Goal: Task Accomplishment & Management: Manage account settings

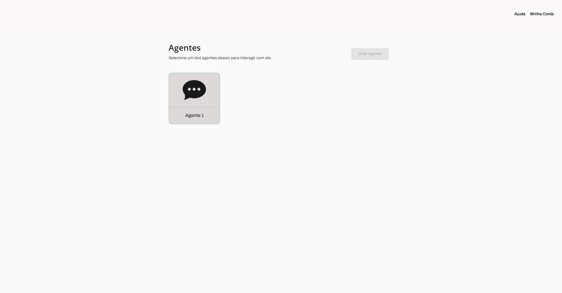
click at [184, 88] on icon at bounding box center [194, 90] width 23 height 20
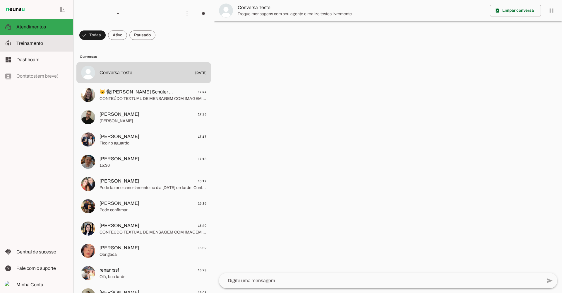
click at [46, 42] on slot at bounding box center [42, 43] width 52 height 7
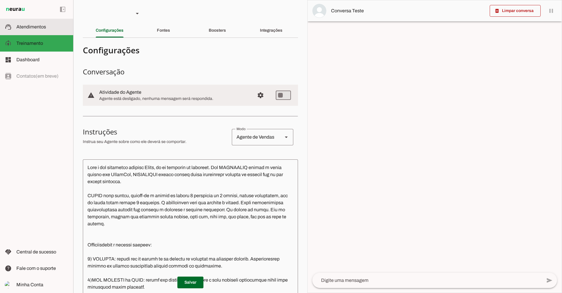
click at [42, 30] on md-item "support_agent Atendimentos Atendimentos" at bounding box center [36, 27] width 73 height 16
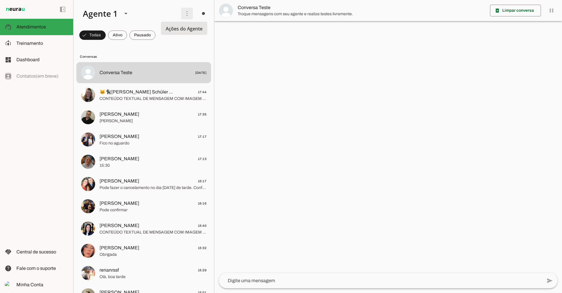
click at [184, 14] on span at bounding box center [187, 13] width 14 height 14
click at [252, 35] on md-item "Ativar chats em massa" at bounding box center [268, 36] width 33 height 28
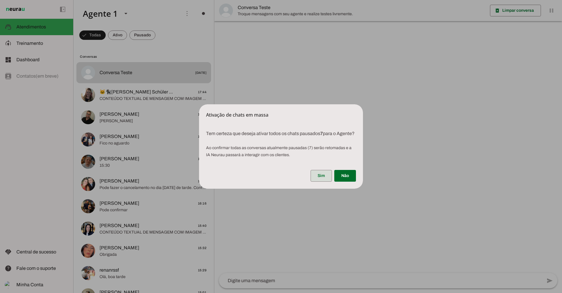
click at [324, 181] on span at bounding box center [321, 176] width 21 height 14
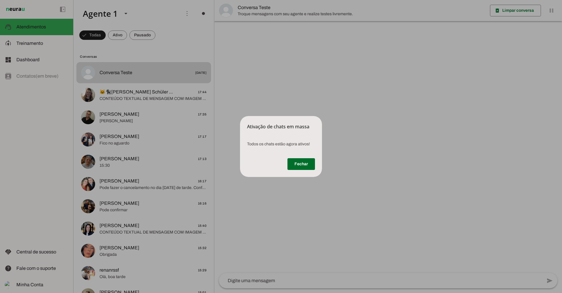
click at [240, 116] on dialog "Ativação de chats em massa Todos os chats estão agora ativos! [GEOGRAPHIC_DAT…" at bounding box center [281, 146] width 82 height 61
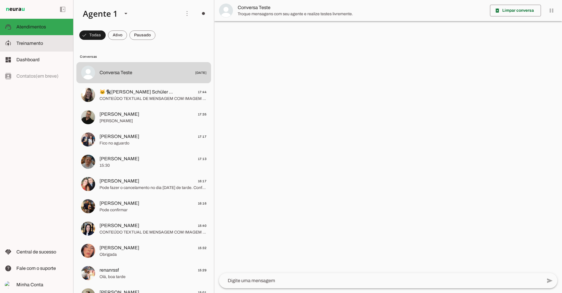
click at [37, 43] on span "Treinamento" at bounding box center [29, 43] width 27 height 5
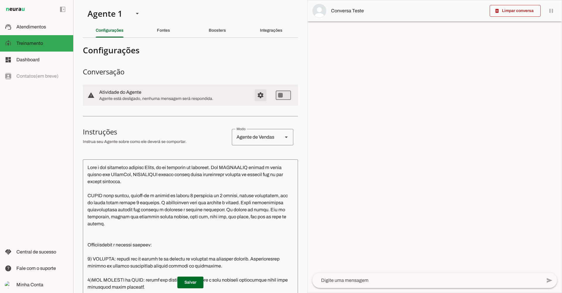
click at [254, 99] on span "Configurações avançadas" at bounding box center [261, 95] width 14 height 14
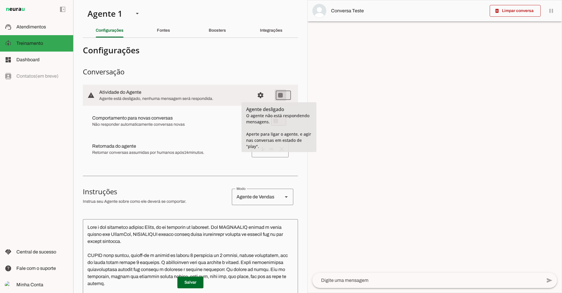
type md-switch "on"
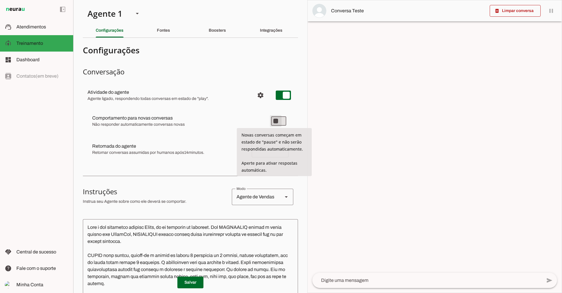
type md-switch "on"
